Goal: Task Accomplishment & Management: Use online tool/utility

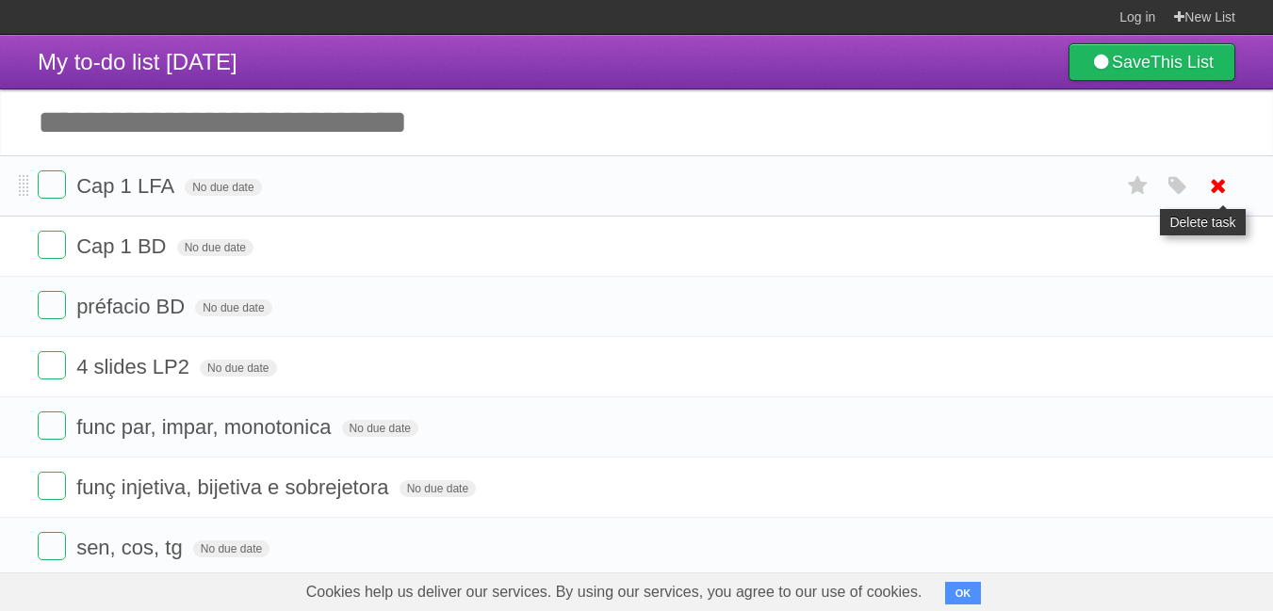
click at [1211, 185] on icon at bounding box center [1218, 186] width 26 height 31
drag, startPoint x: 1218, startPoint y: 185, endPoint x: 781, endPoint y: 106, distance: 444.1
click at [1218, 187] on icon at bounding box center [1218, 186] width 26 height 31
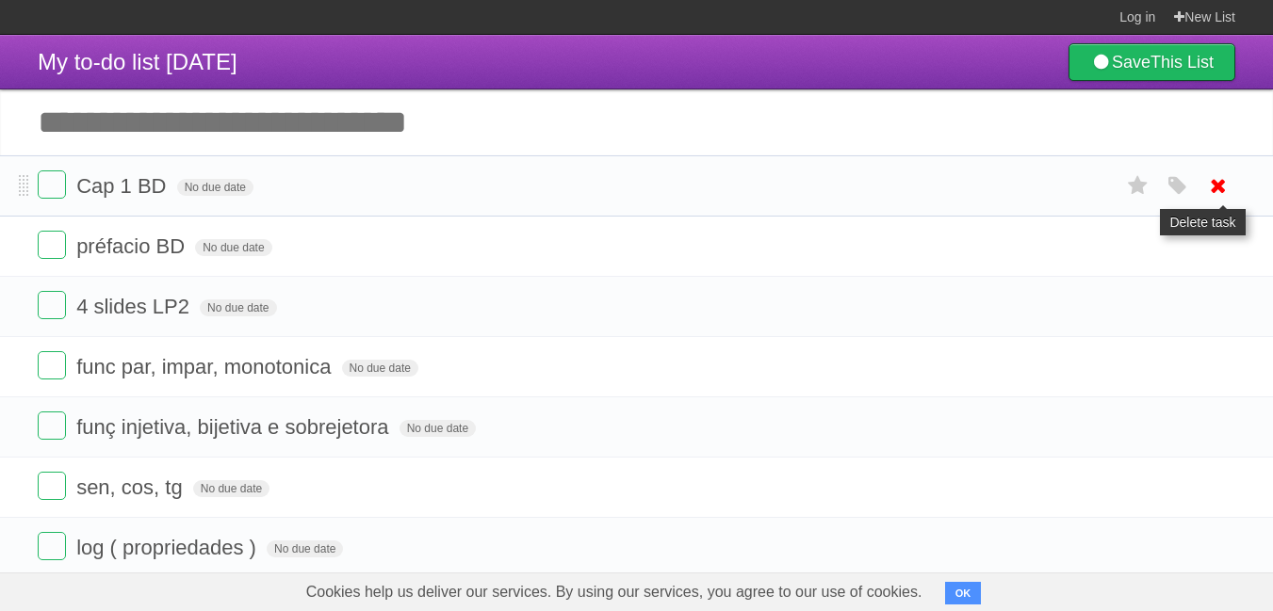
click at [1226, 187] on icon at bounding box center [1218, 186] width 26 height 31
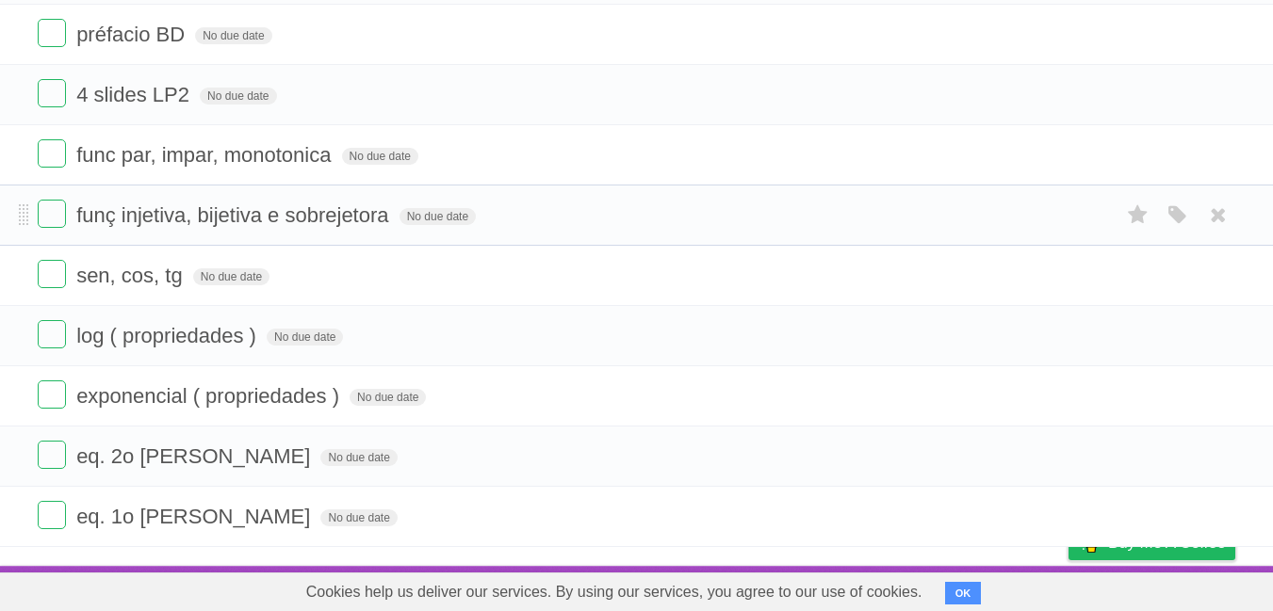
scroll to position [154, 0]
drag, startPoint x: 41, startPoint y: 507, endPoint x: 34, endPoint y: 460, distance: 47.6
click at [41, 504] on label at bounding box center [52, 515] width 28 height 28
click at [38, 450] on label at bounding box center [52, 455] width 28 height 28
drag, startPoint x: 60, startPoint y: 397, endPoint x: 53, endPoint y: 351, distance: 45.8
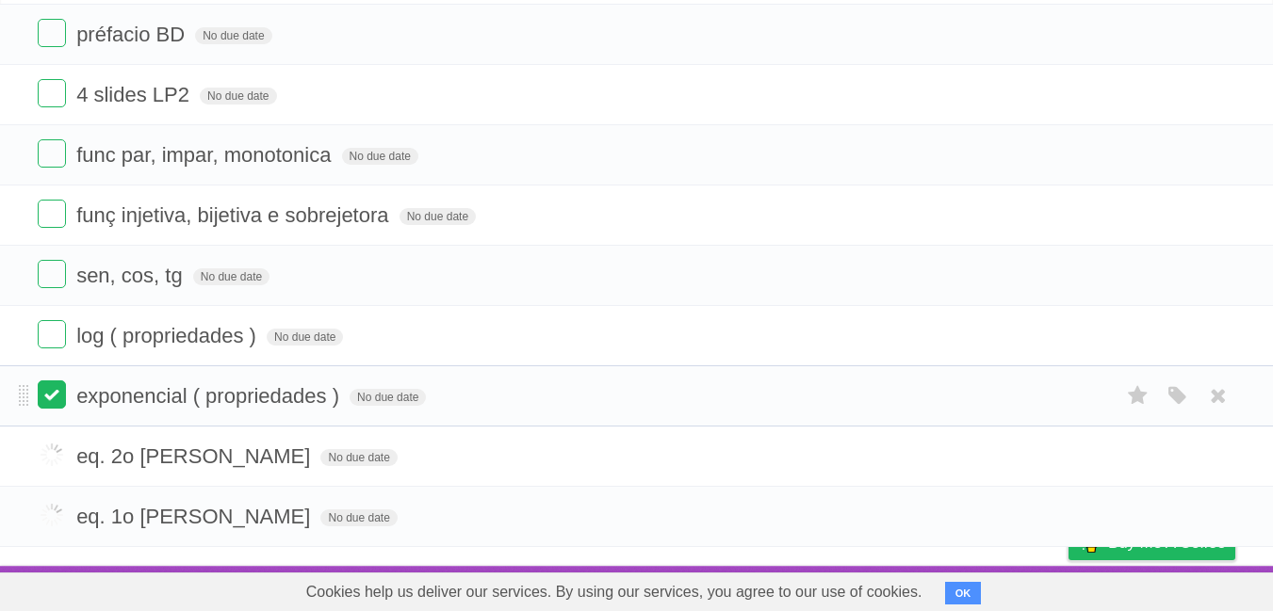
click at [60, 395] on label at bounding box center [52, 395] width 28 height 28
drag, startPoint x: 50, startPoint y: 345, endPoint x: 50, endPoint y: 308, distance: 36.7
click at [50, 342] on label at bounding box center [52, 334] width 28 height 28
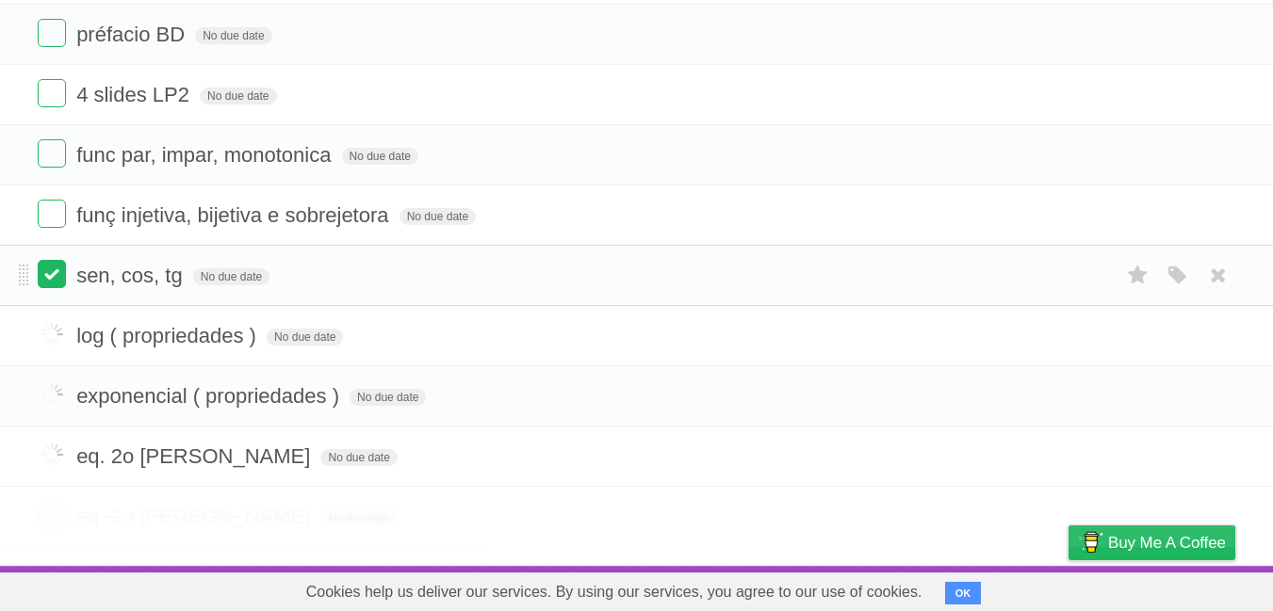
drag, startPoint x: 46, startPoint y: 288, endPoint x: 47, endPoint y: 274, distance: 14.2
click at [46, 283] on form "sen, cos, tg No due date White Red Blue Green Purple Orange" at bounding box center [636, 275] width 1197 height 31
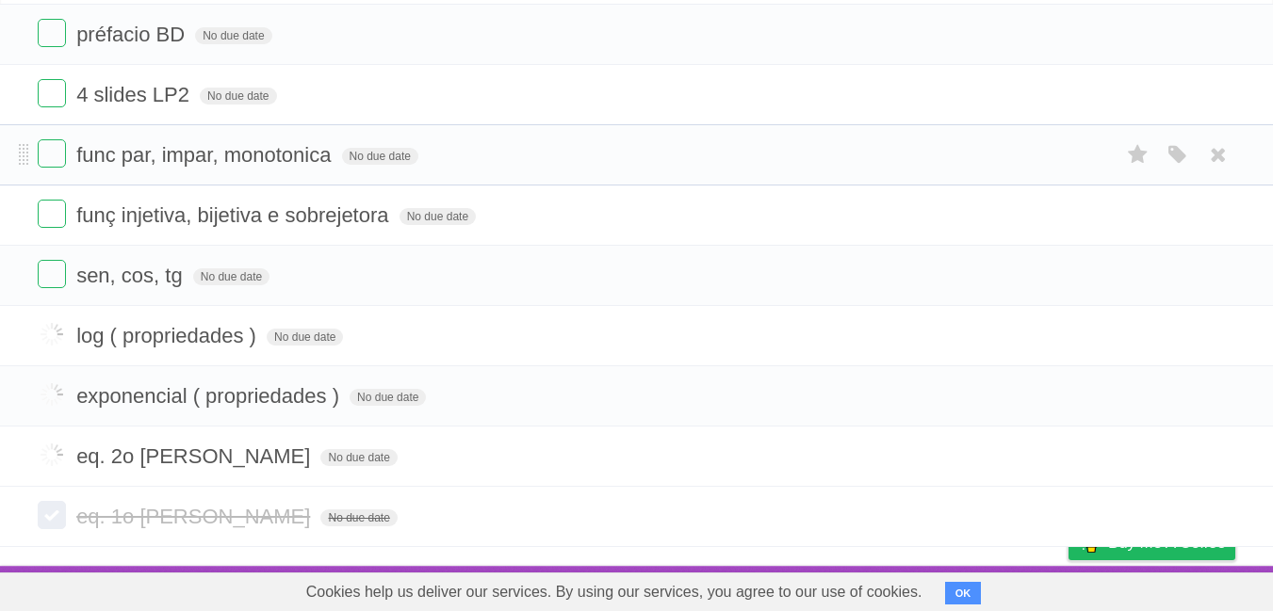
drag, startPoint x: 49, startPoint y: 219, endPoint x: 51, endPoint y: 173, distance: 45.3
click at [49, 216] on label at bounding box center [52, 214] width 28 height 28
drag, startPoint x: 51, startPoint y: 169, endPoint x: 55, endPoint y: 148, distance: 21.1
click at [51, 168] on form "func par, impar, monotonica No due date White Red Blue Green Purple Orange" at bounding box center [636, 154] width 1197 height 31
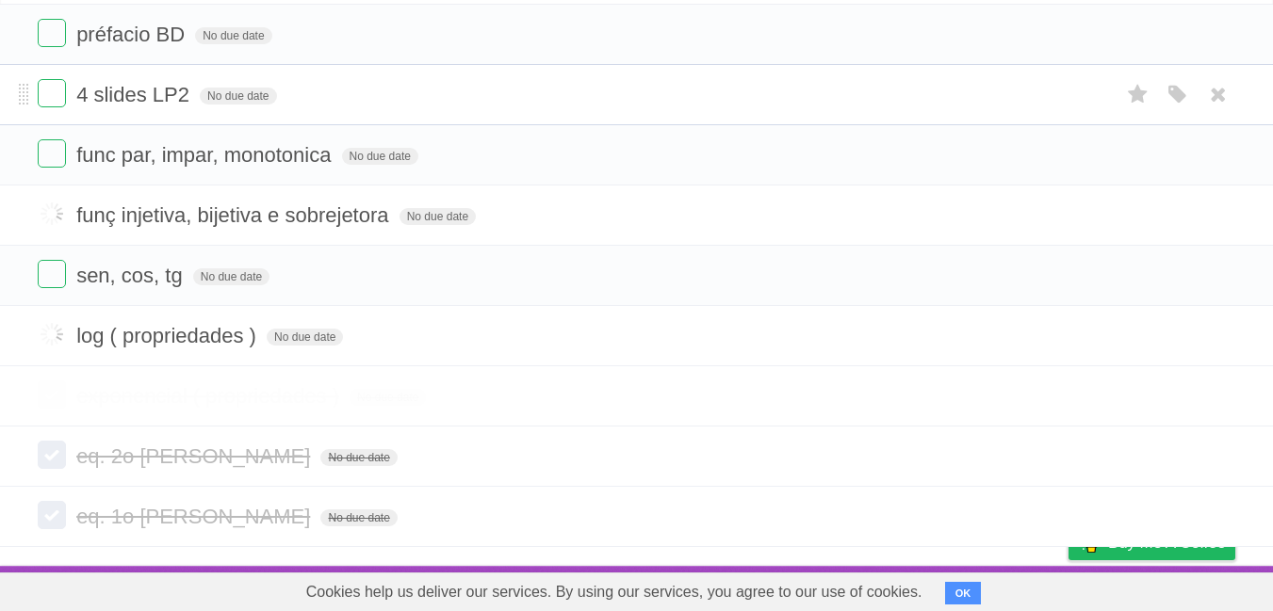
click at [57, 112] on li "4 slides LP2 No due date White Red Blue Green Purple Orange" at bounding box center [636, 94] width 1273 height 61
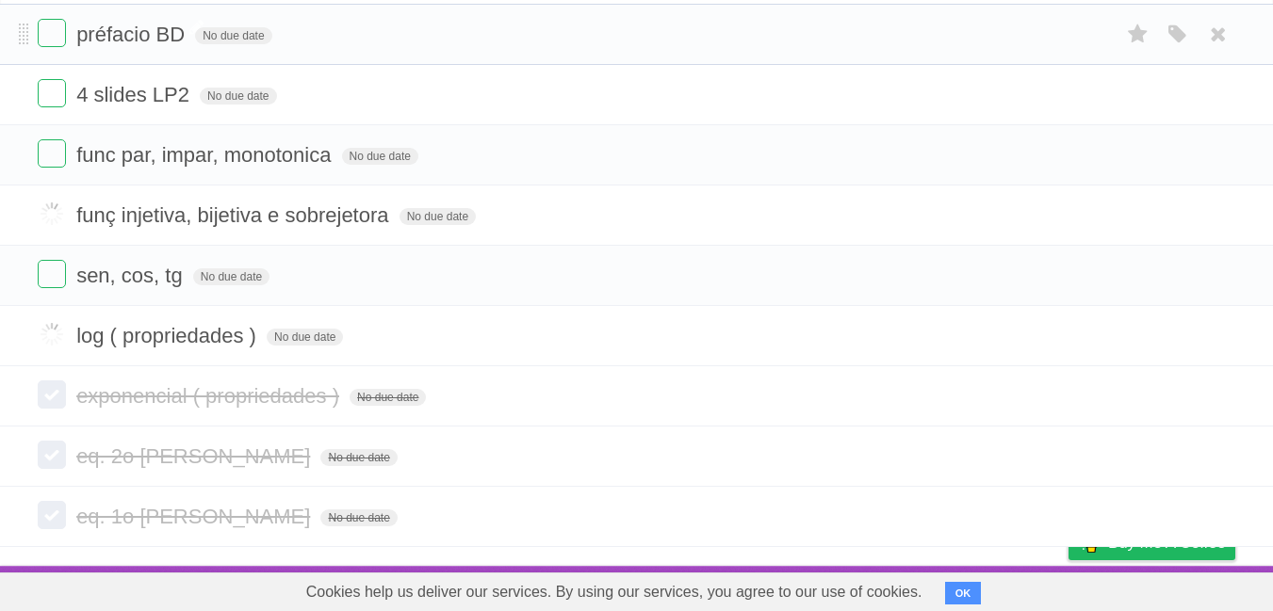
scroll to position [41, 0]
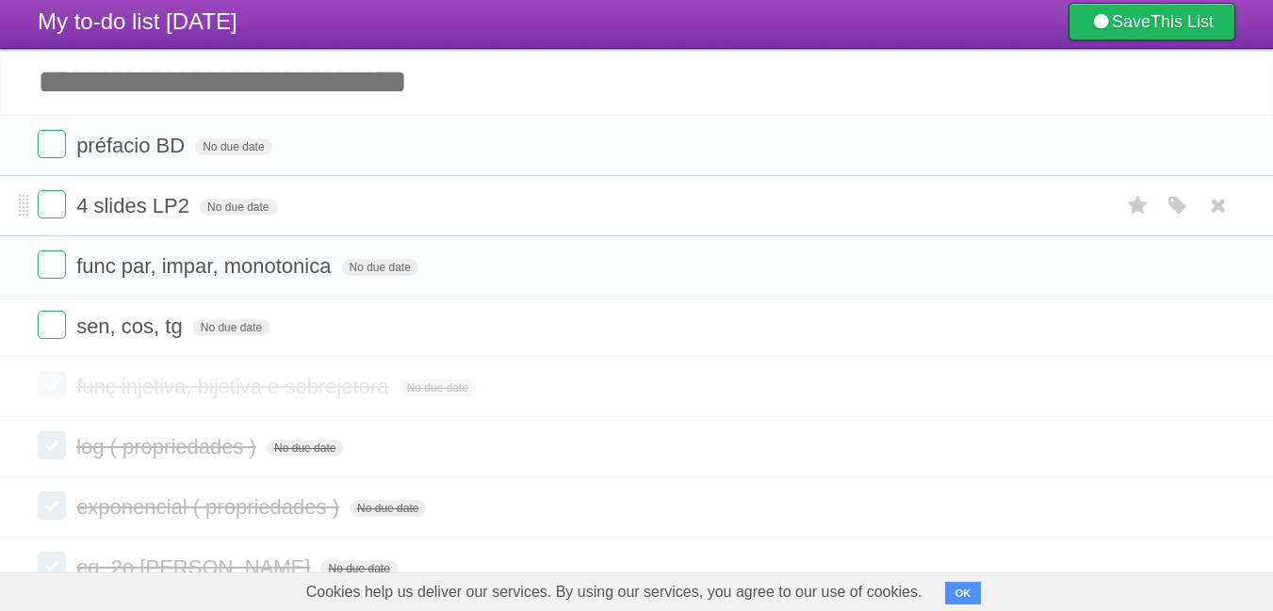
drag, startPoint x: 46, startPoint y: 146, endPoint x: 51, endPoint y: 190, distance: 44.5
click at [49, 149] on label at bounding box center [52, 144] width 28 height 28
click at [49, 205] on label at bounding box center [52, 204] width 28 height 28
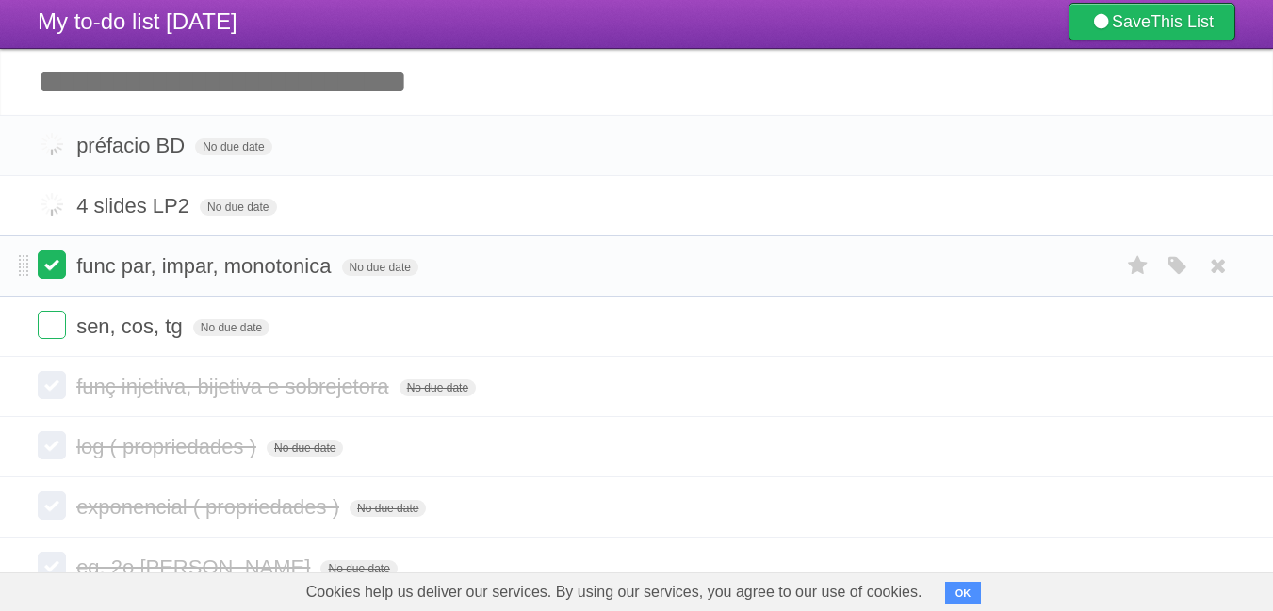
click at [51, 273] on label at bounding box center [52, 265] width 28 height 28
click at [54, 320] on label at bounding box center [52, 325] width 28 height 28
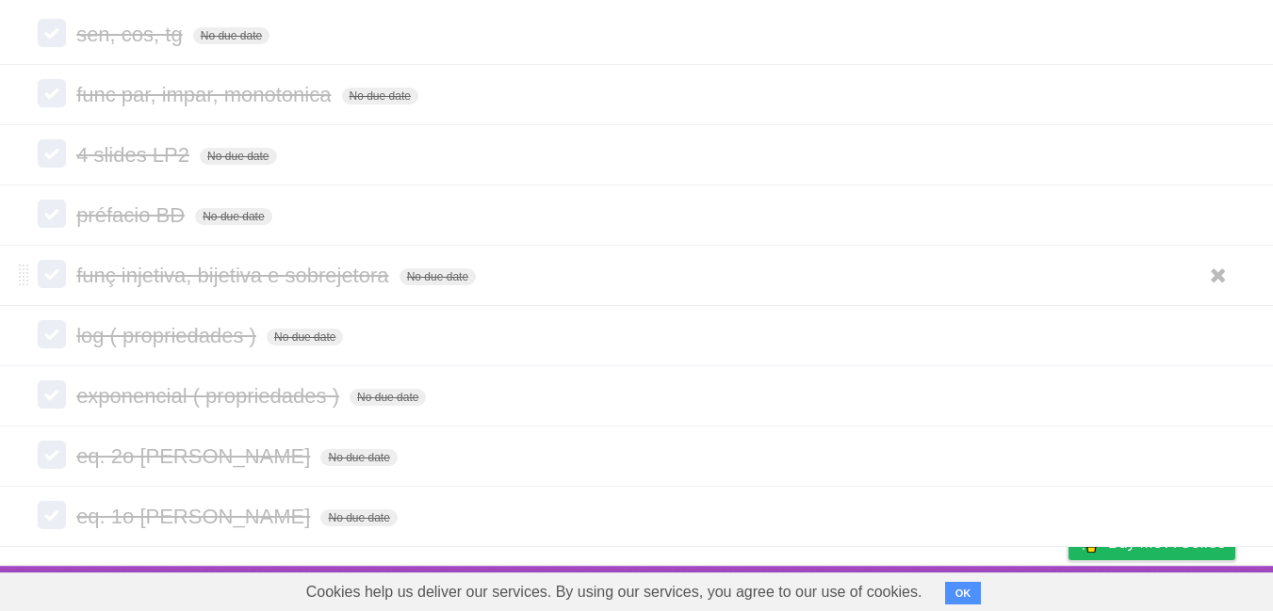
scroll to position [0, 0]
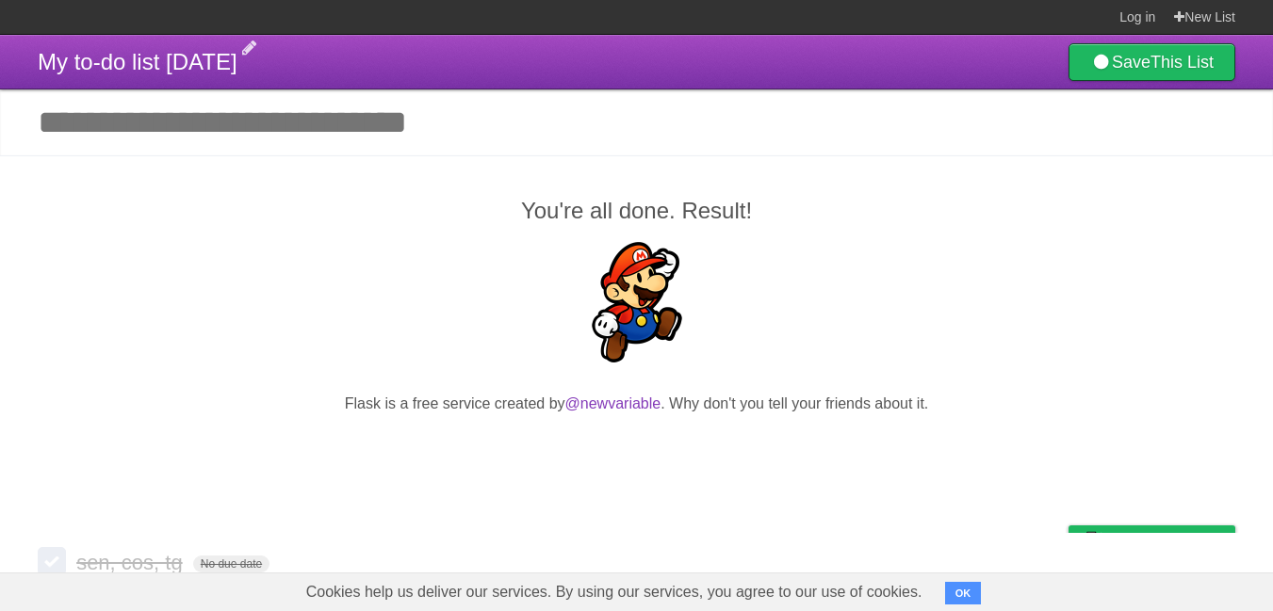
click at [143, 65] on span "My to-do list [DATE]" at bounding box center [138, 61] width 200 height 25
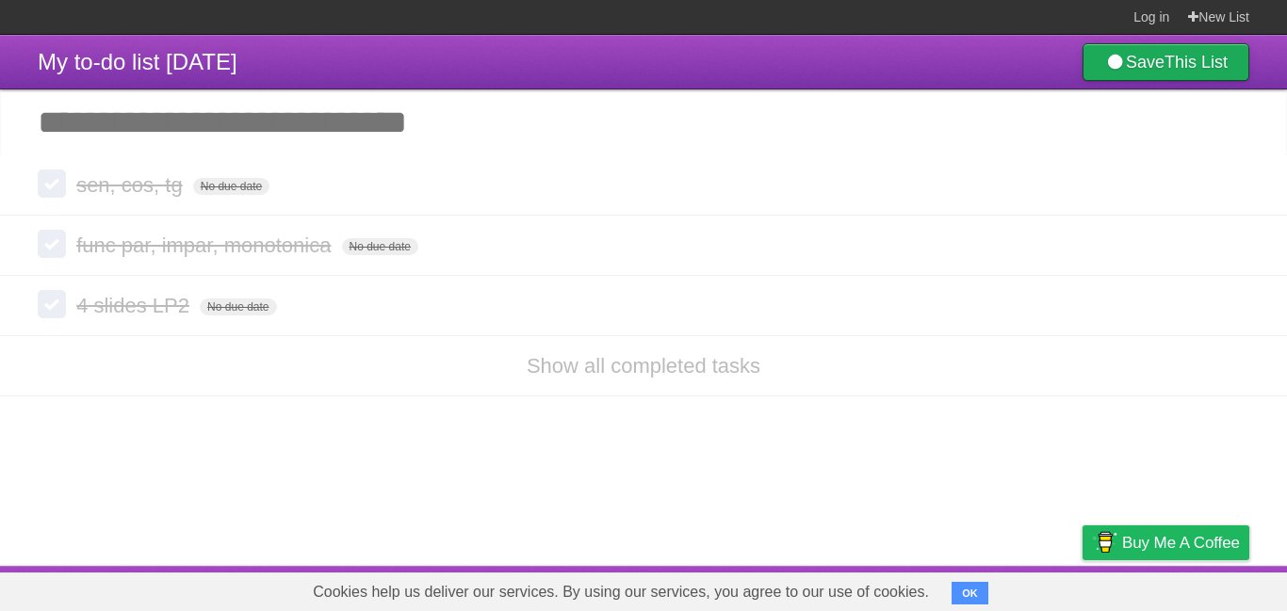
click at [1156, 65] on link "Save This List" at bounding box center [1165, 62] width 167 height 38
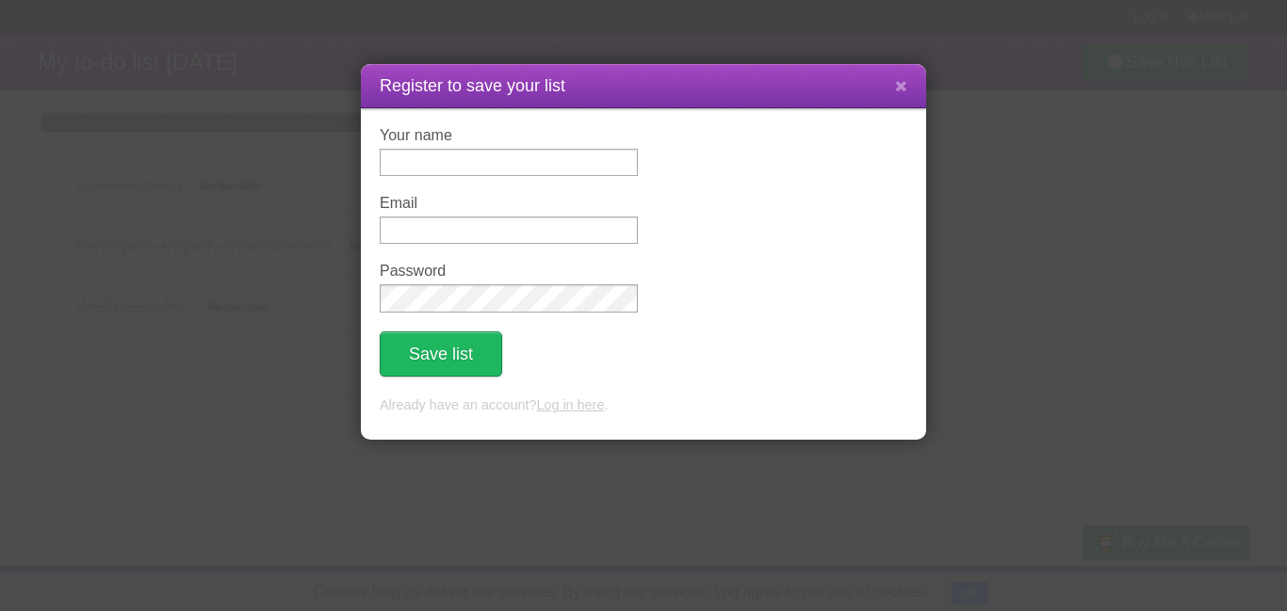
click at [1035, 162] on div "Register to save your list Your name Email Password Save list Already have an a…" at bounding box center [643, 305] width 1287 height 611
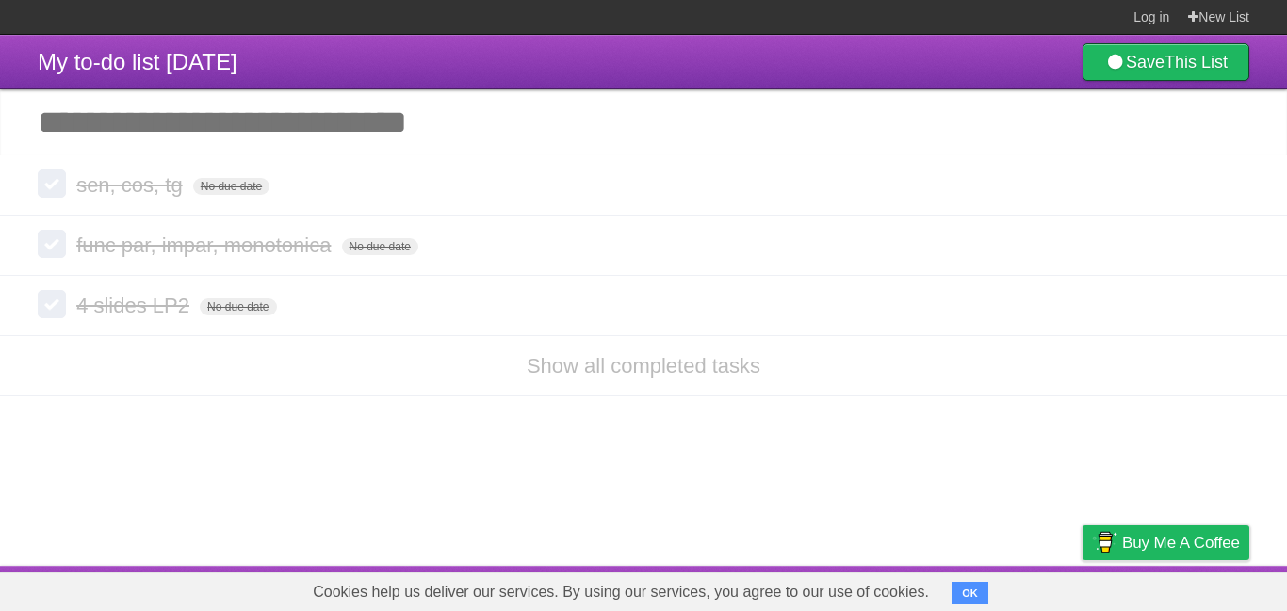
click at [203, 126] on input "Add another task" at bounding box center [643, 123] width 1287 height 66
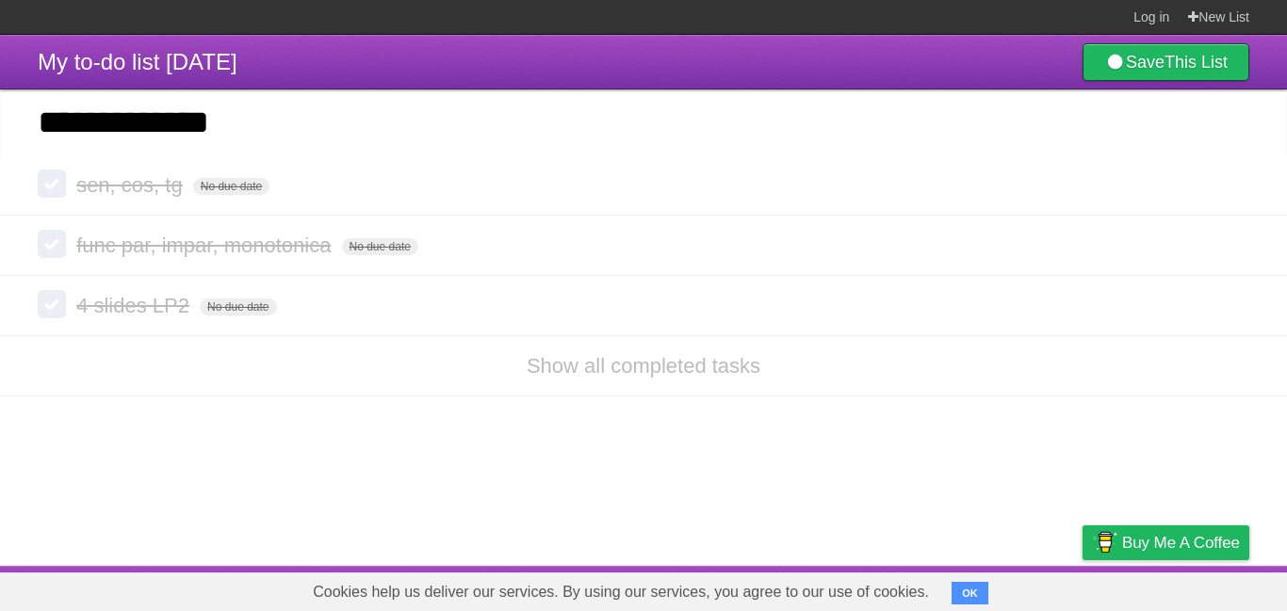
type input "**********"
click input "*********" at bounding box center [0, 0] width 0 height 0
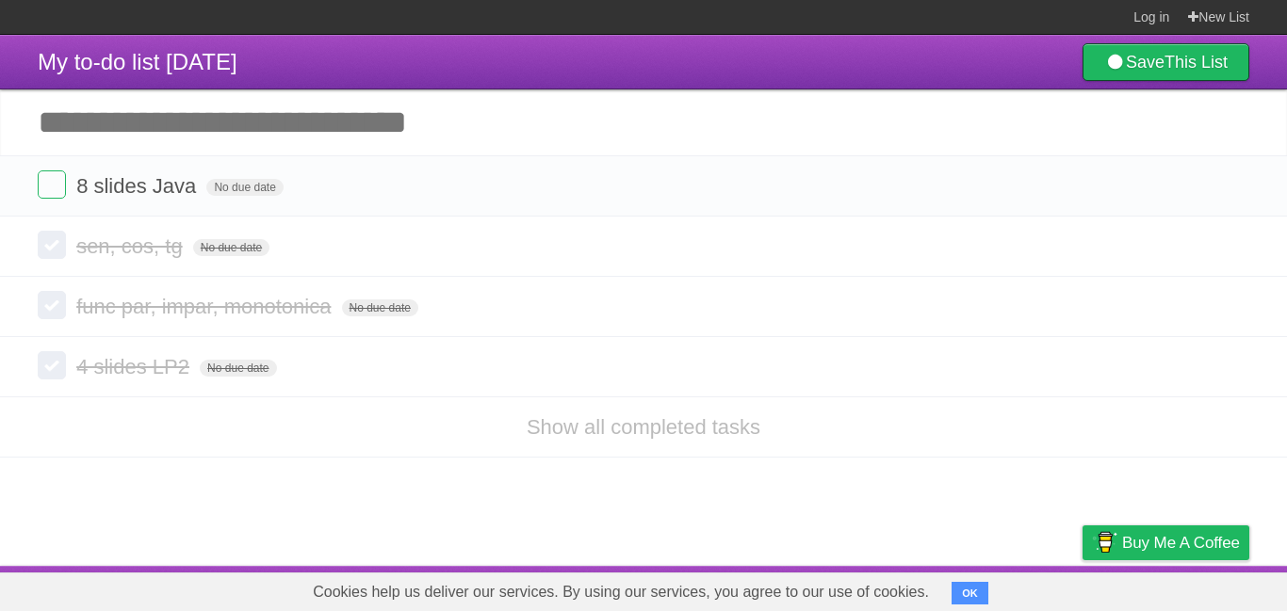
click at [223, 122] on input "Add another task" at bounding box center [643, 123] width 1287 height 66
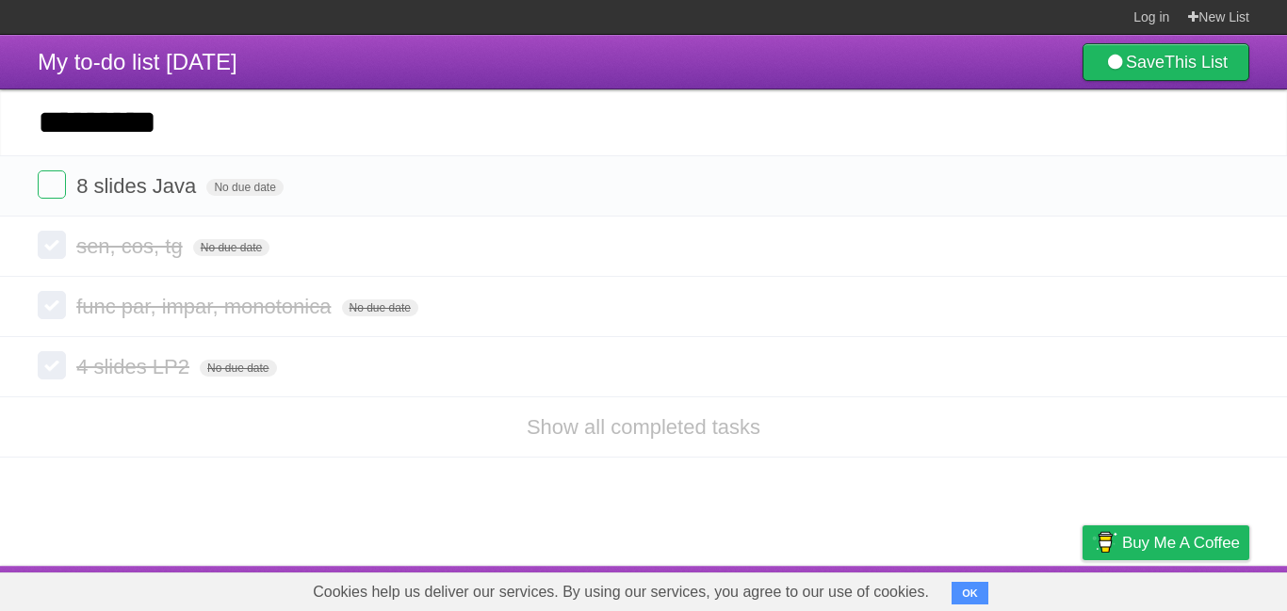
type input "*********"
click input "*********" at bounding box center [0, 0] width 0 height 0
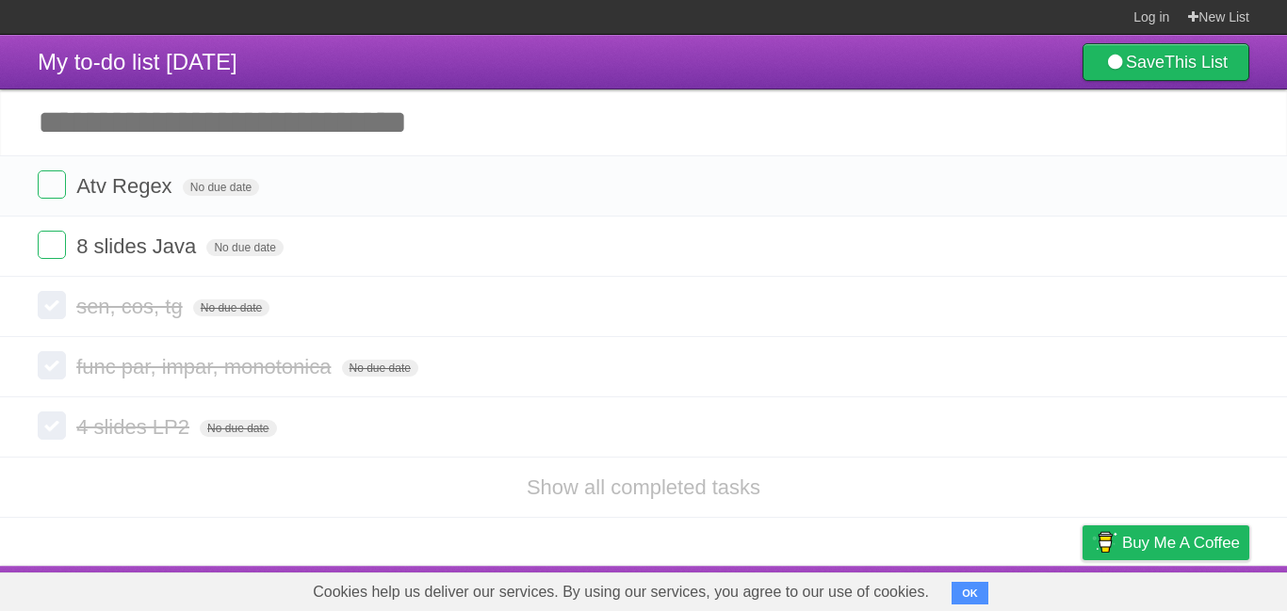
click at [223, 122] on input "Add another task" at bounding box center [643, 123] width 1287 height 66
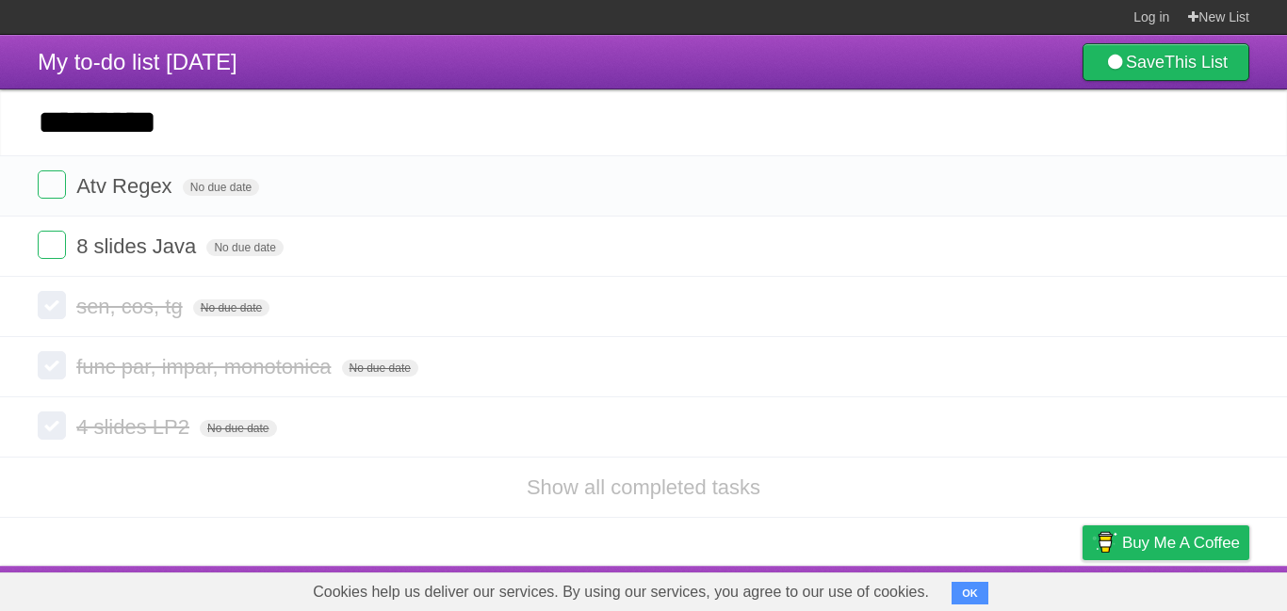
type input "*********"
click input "*********" at bounding box center [0, 0] width 0 height 0
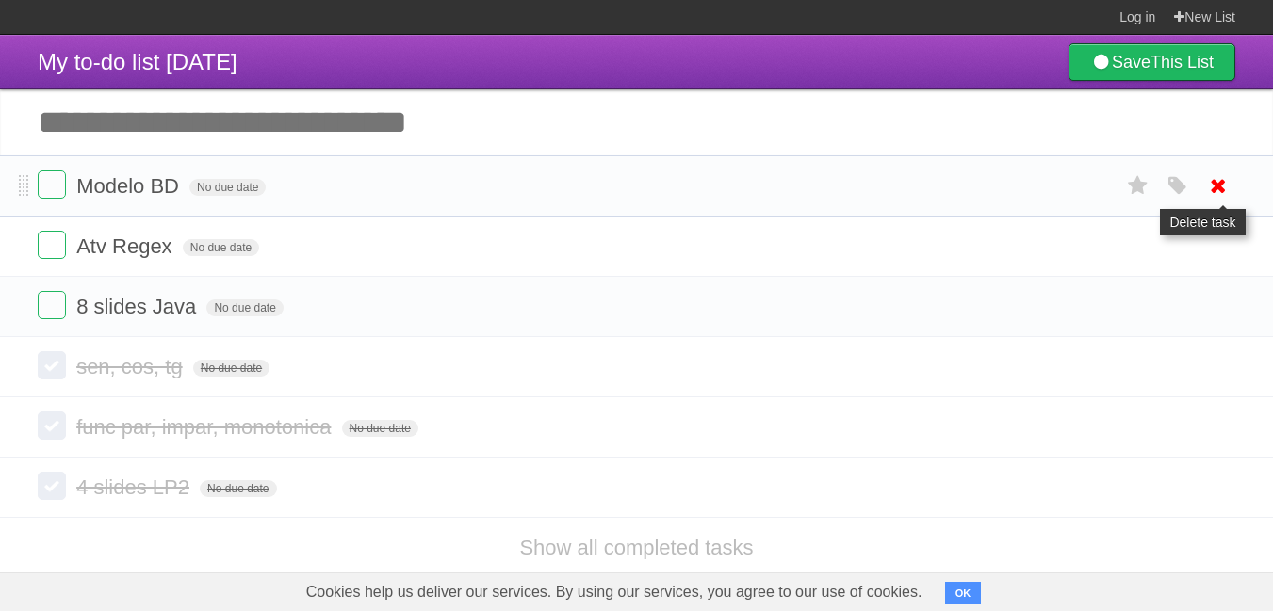
click at [1221, 178] on icon at bounding box center [1218, 186] width 26 height 31
click at [212, 124] on input "Add another task" at bounding box center [636, 123] width 1273 height 66
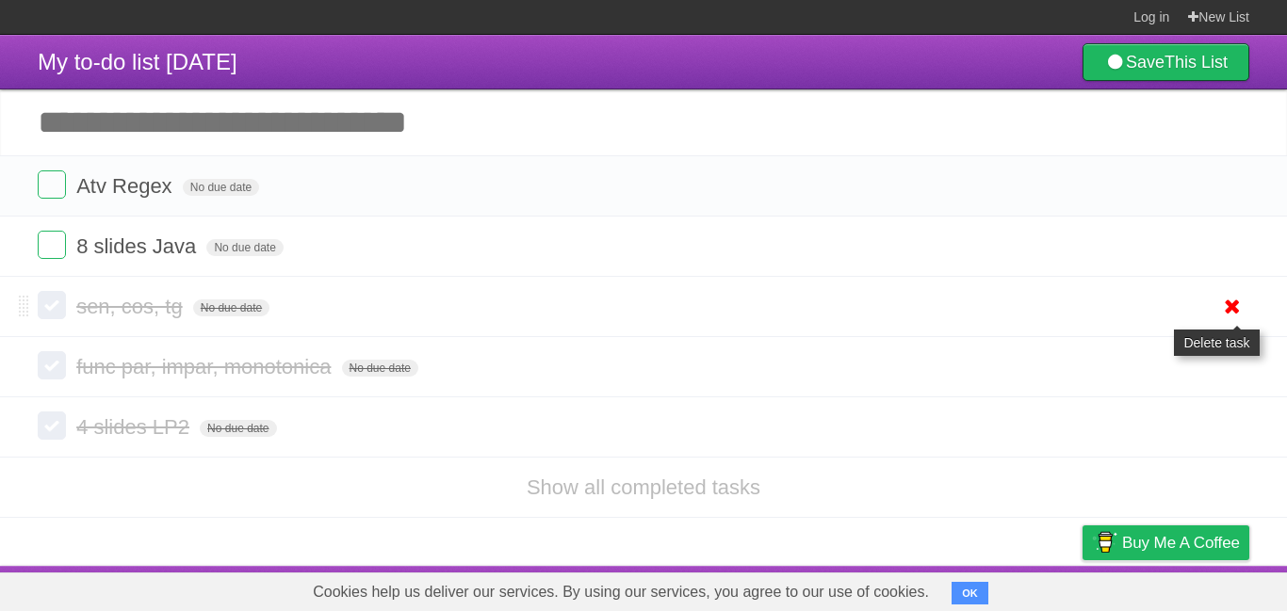
click at [1245, 312] on link at bounding box center [1232, 306] width 36 height 31
click at [1230, 358] on ul "sen, cos, tg No due date White Red Blue Green Purple Orange func par, impar, mo…" at bounding box center [643, 397] width 1287 height 241
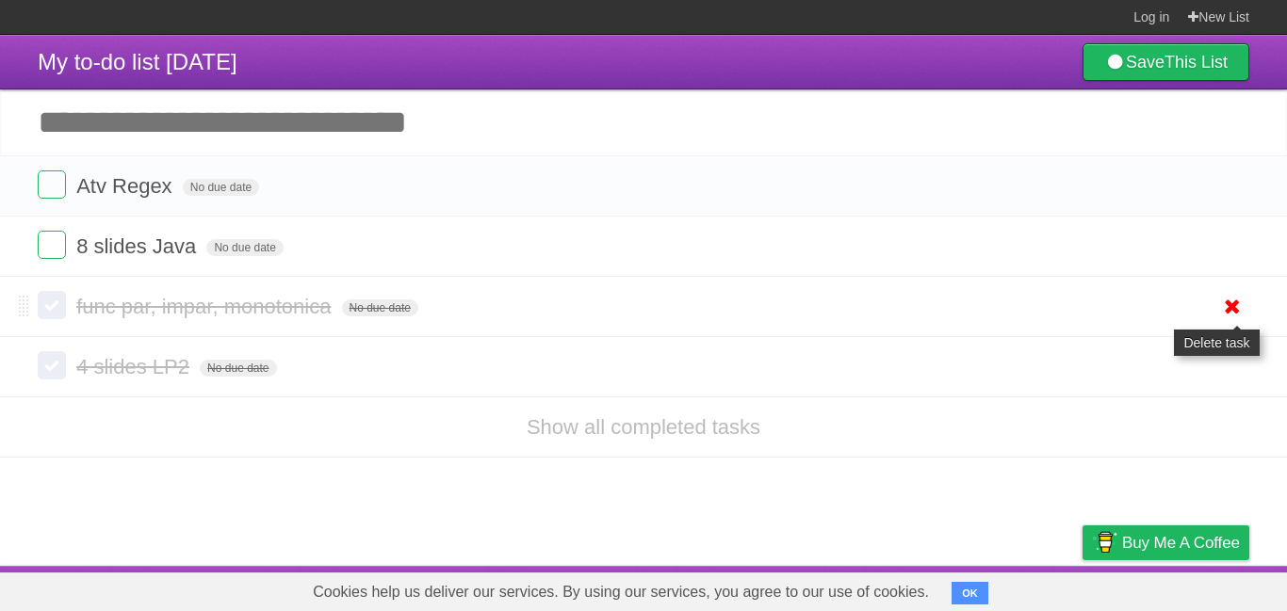
click at [1229, 305] on icon at bounding box center [1232, 306] width 26 height 31
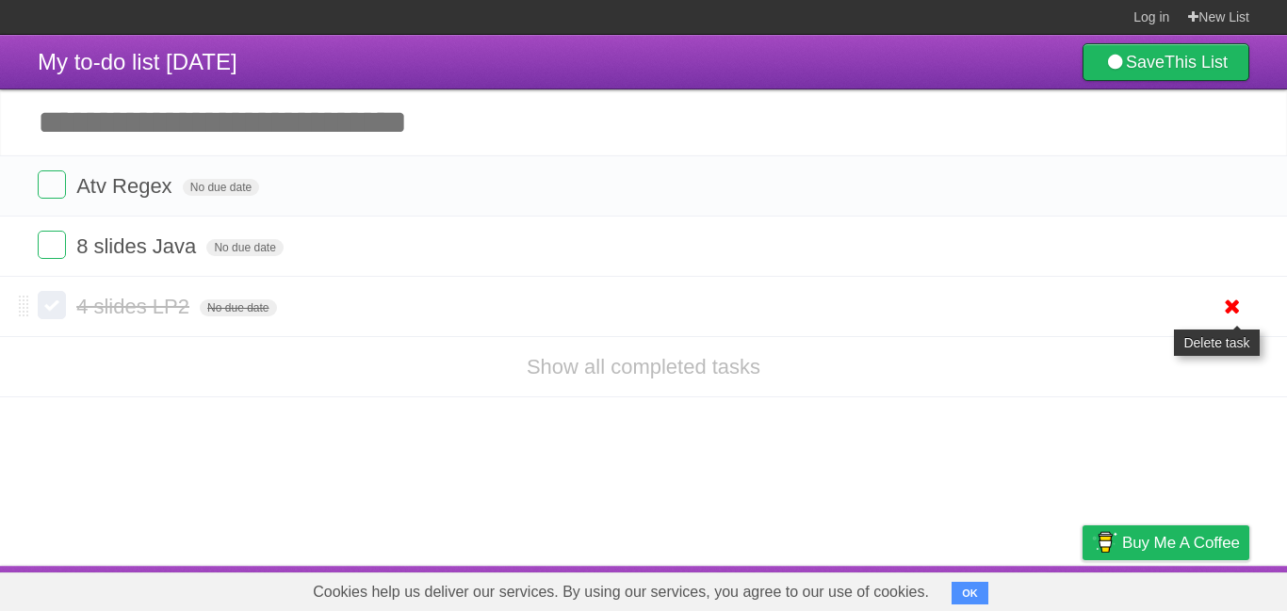
click at [1229, 316] on icon at bounding box center [1232, 306] width 26 height 31
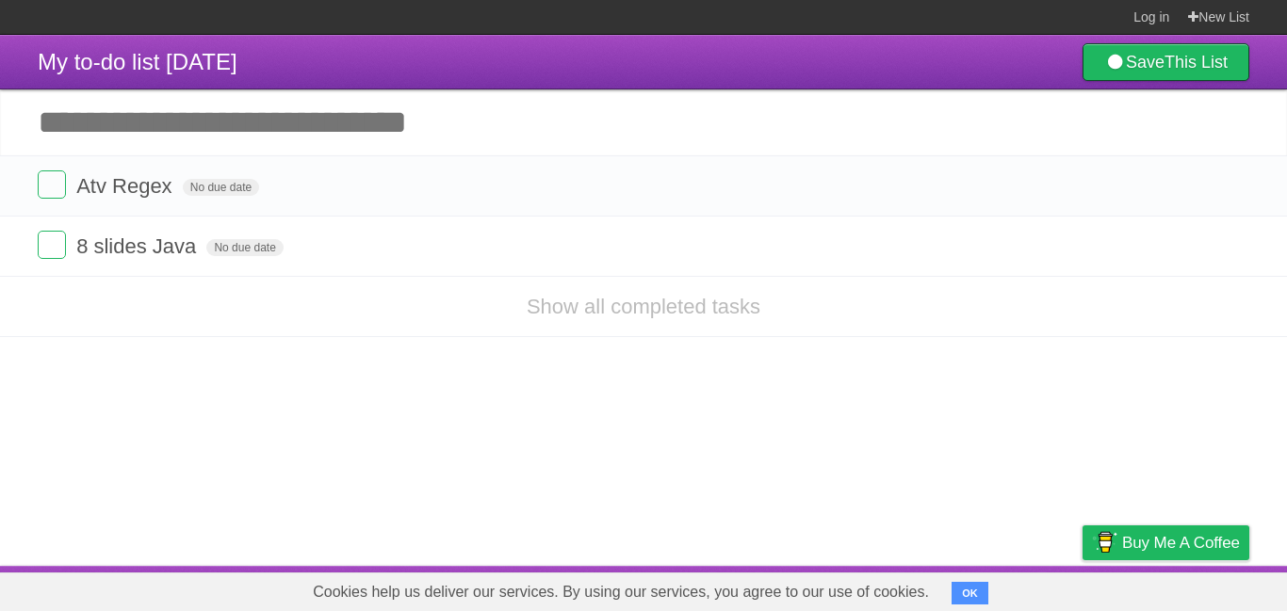
click at [213, 125] on input "Add another task" at bounding box center [643, 123] width 1287 height 66
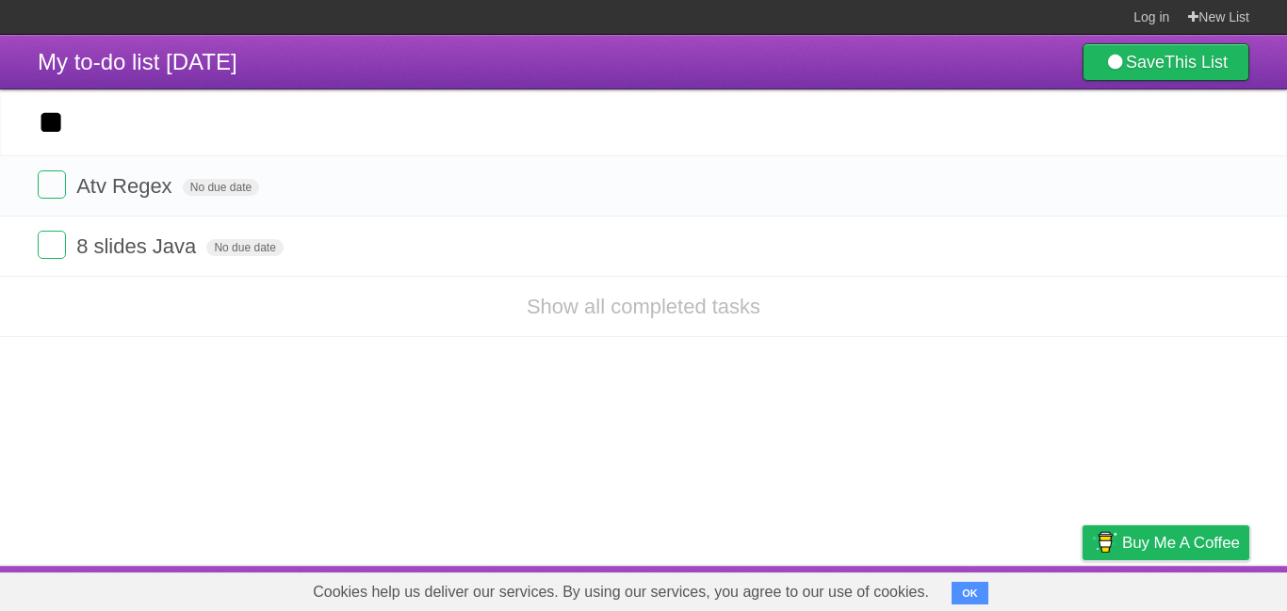
type input "*"
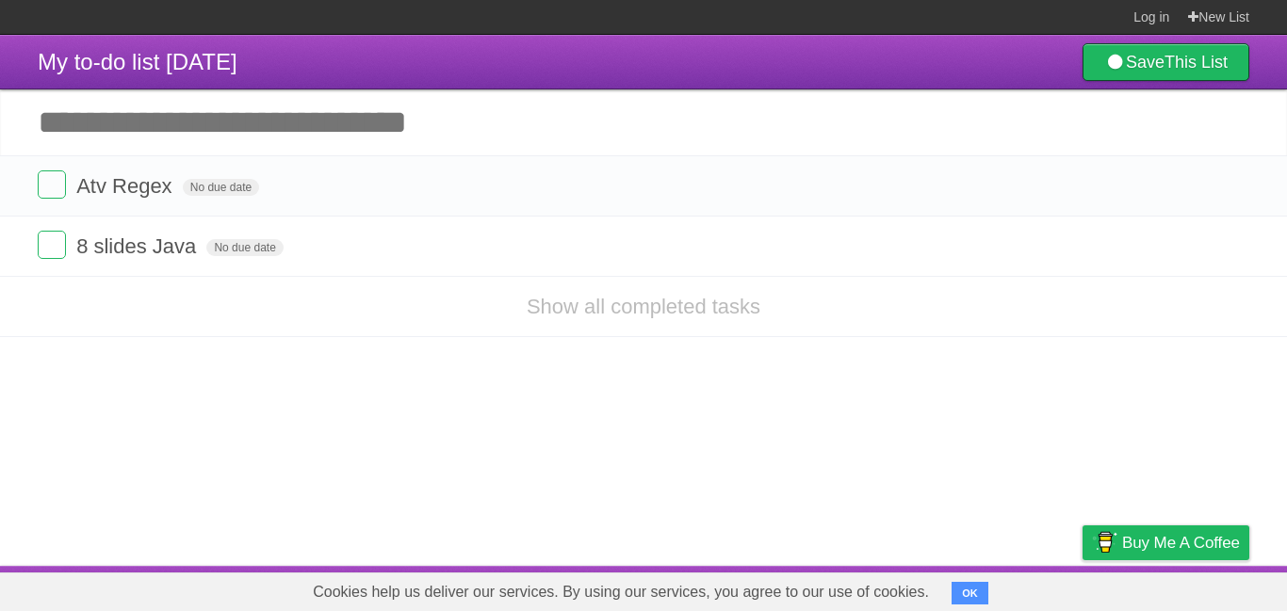
type input "*"
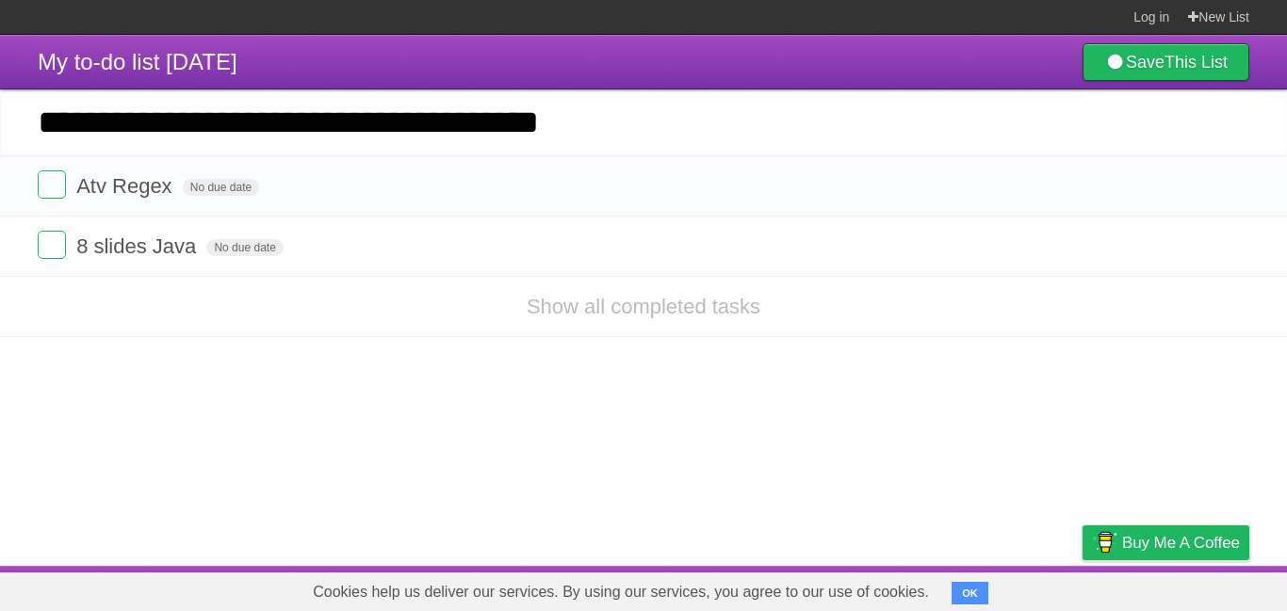
type input "**********"
click input "*********" at bounding box center [0, 0] width 0 height 0
